Goal: Find specific page/section: Find specific page/section

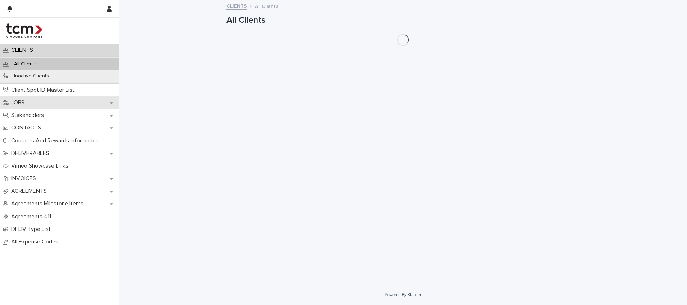
click at [44, 97] on div "JOBS" at bounding box center [59, 103] width 119 height 13
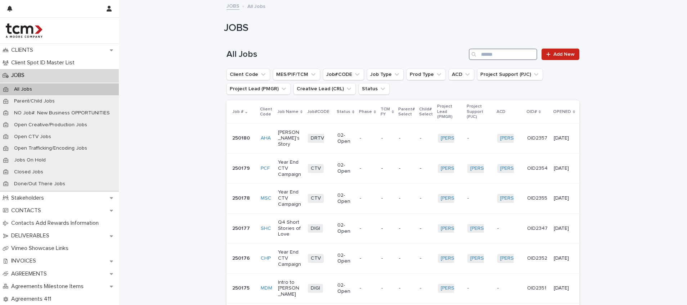
click at [504, 57] on input "Search" at bounding box center [503, 55] width 68 height 12
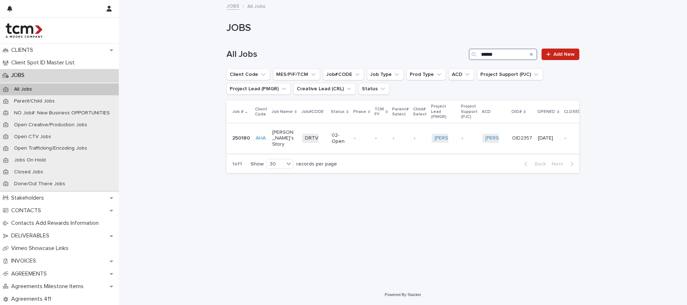
type input "******"
click at [375, 133] on div "-" at bounding box center [381, 139] width 12 height 12
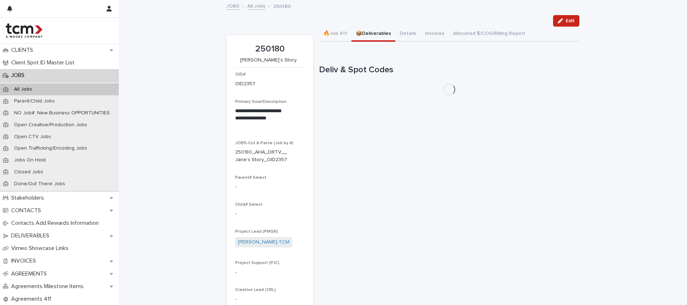
click at [362, 32] on button "📦Deliverables" at bounding box center [374, 34] width 44 height 15
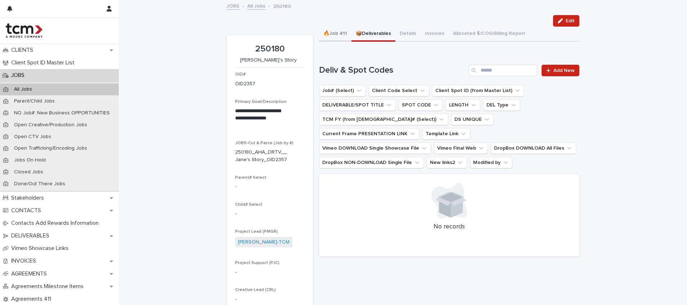
click at [335, 32] on button "🔥Job 411" at bounding box center [335, 34] width 32 height 15
